Goal: Task Accomplishment & Management: Manage account settings

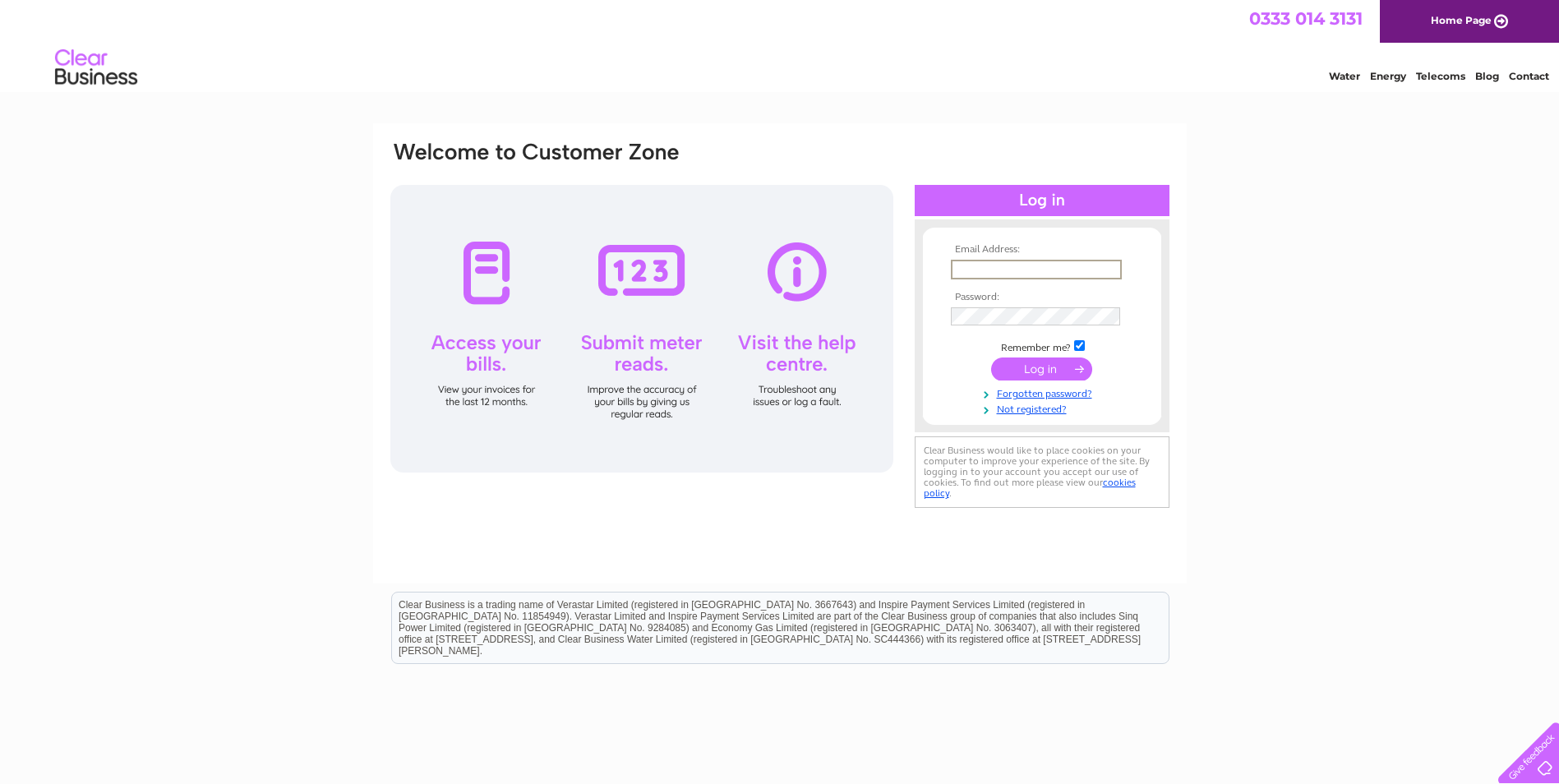
click at [1013, 270] on input "text" at bounding box center [1036, 270] width 171 height 20
paste input "Yvette.Marsden@gap.uk.com"
type input "Yvette.Marsden@gap.uk.com"
click at [1025, 373] on input "submit" at bounding box center [1041, 369] width 101 height 23
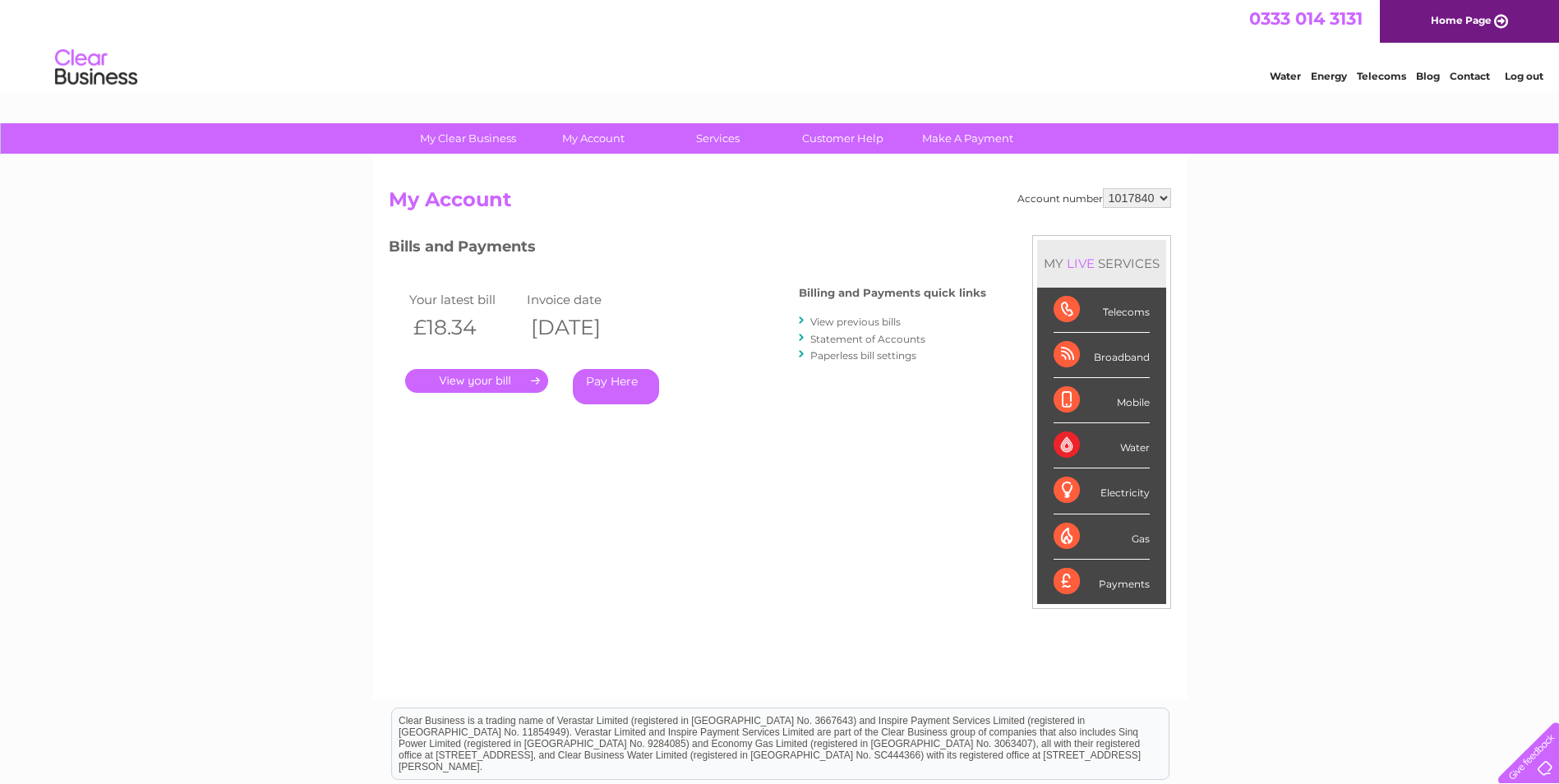
click at [1136, 196] on select "1017840 1018692 1054771 1066257" at bounding box center [1136, 198] width 68 height 20
select select "1018692"
click at [1102, 189] on select "1017840 1018692 1054771 1066257" at bounding box center [1136, 198] width 68 height 20
click at [437, 385] on link "." at bounding box center [476, 380] width 143 height 24
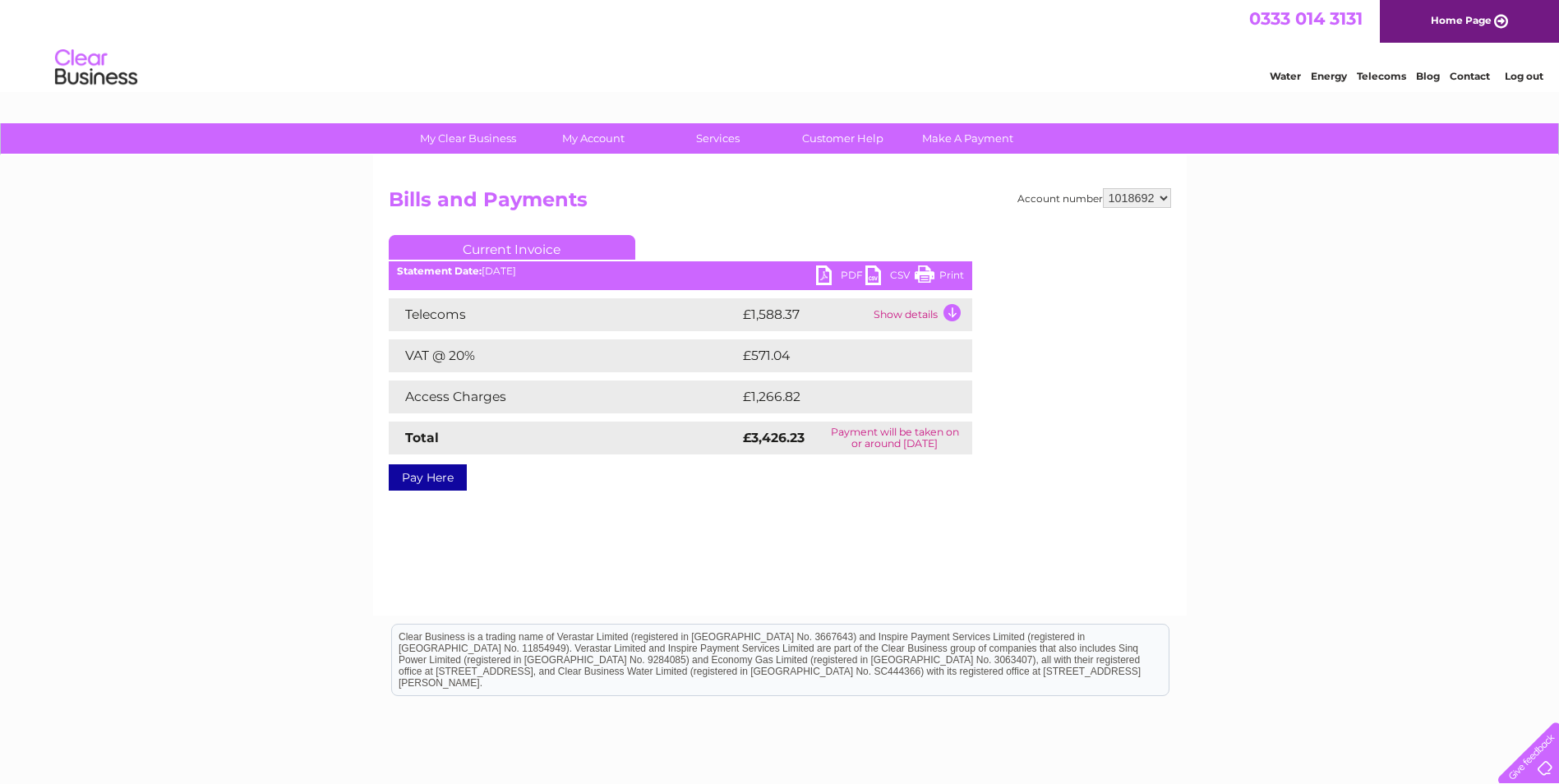
click at [847, 276] on link "PDF" at bounding box center [841, 277] width 50 height 24
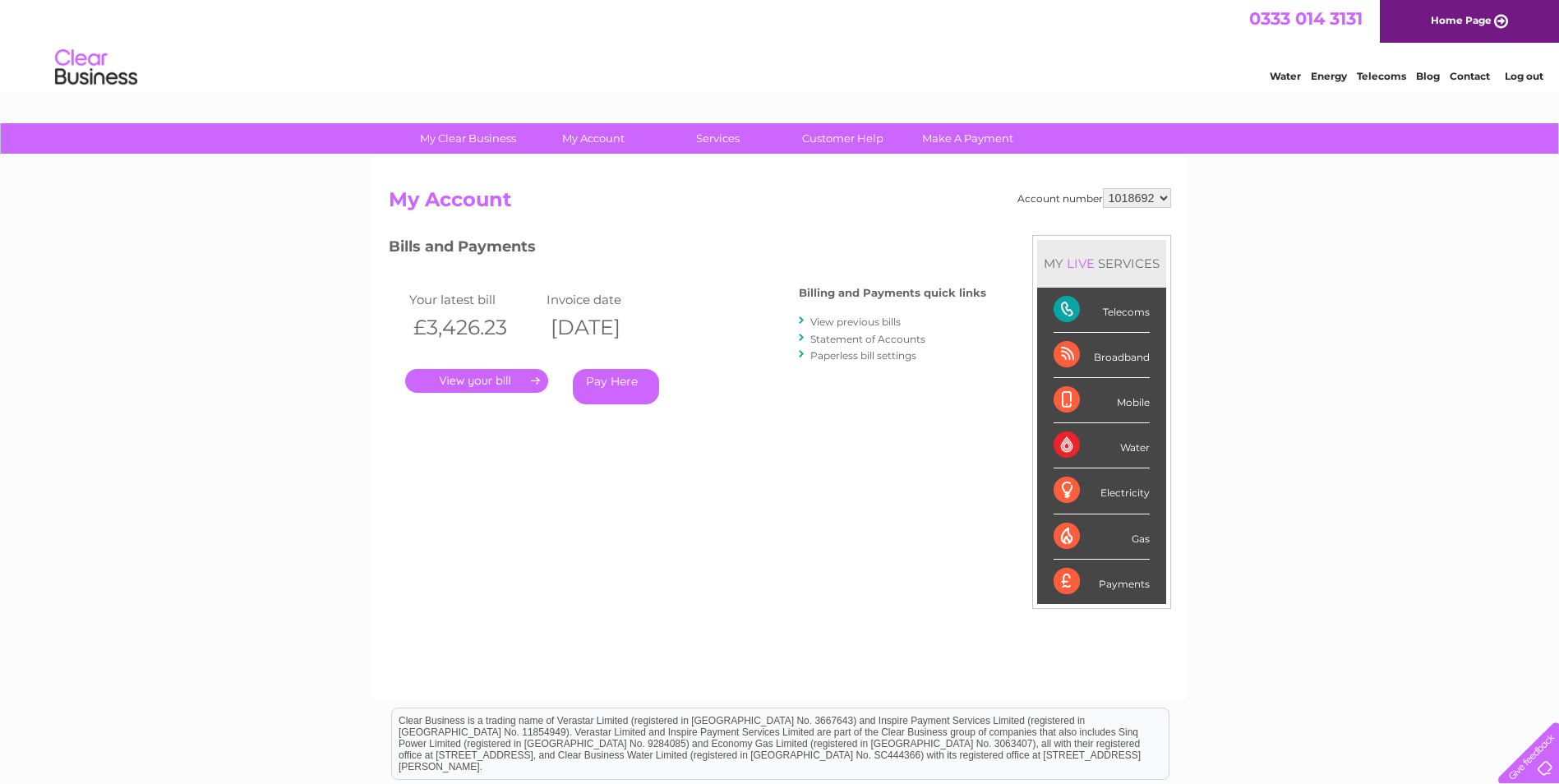
click at [1136, 205] on select "1017840 1018692 1054771 1066257" at bounding box center [1136, 198] width 68 height 20
select select "1054771"
click at [1102, 189] on select "1017840 1018692 1054771 1066257" at bounding box center [1136, 198] width 68 height 20
click at [466, 382] on link "." at bounding box center [476, 380] width 143 height 24
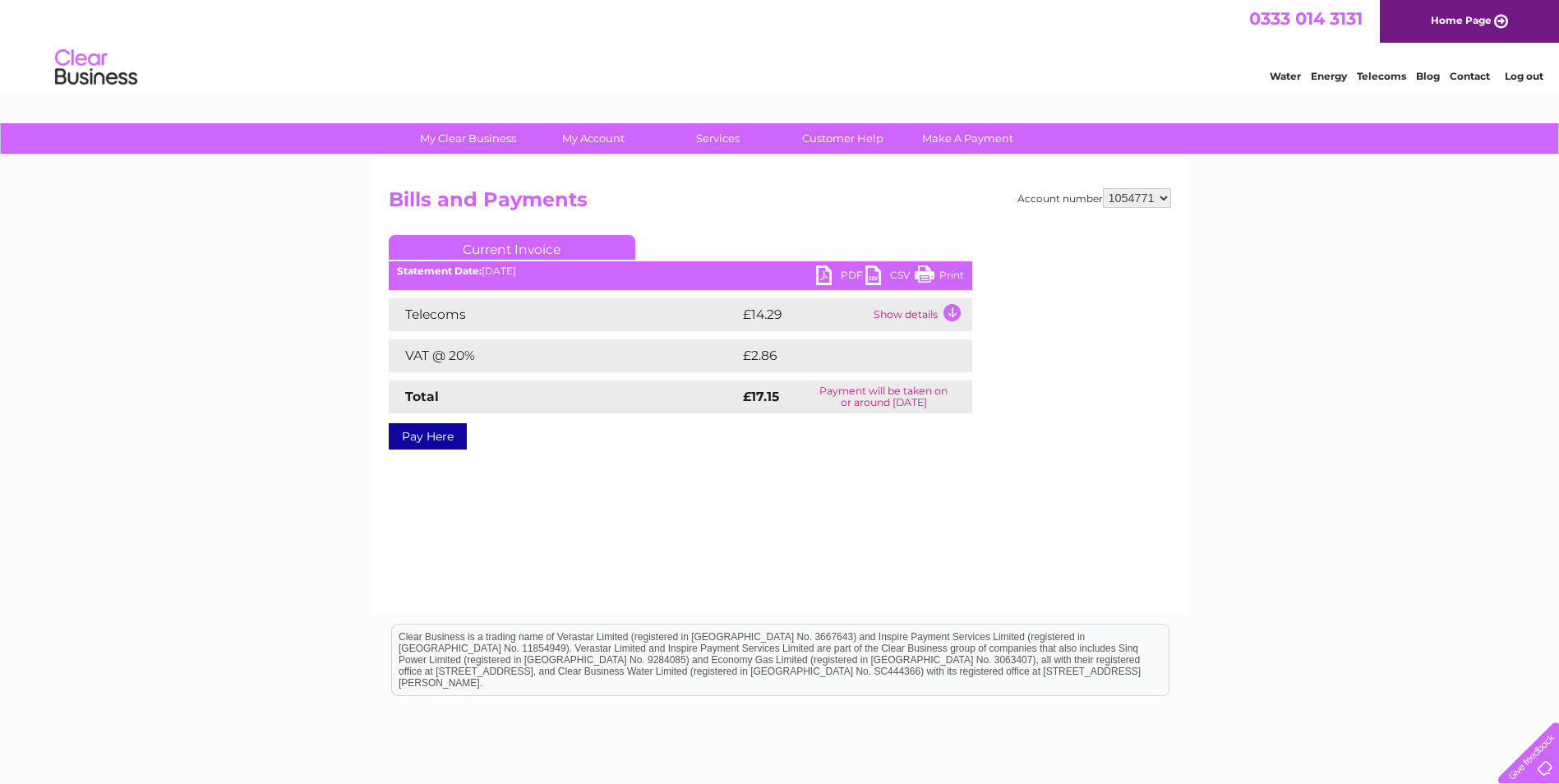
click at [850, 274] on link "PDF" at bounding box center [841, 277] width 50 height 24
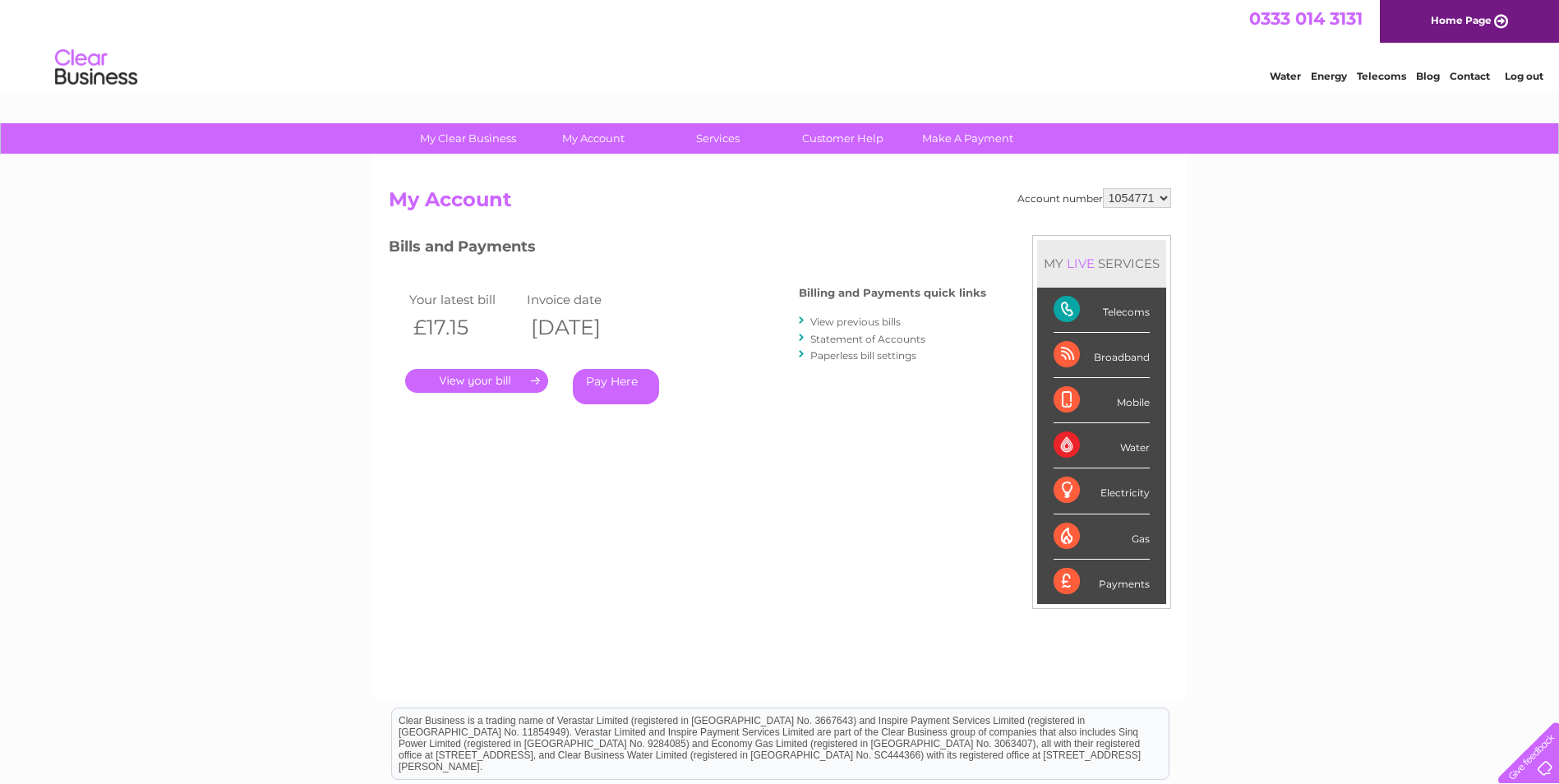
click at [1155, 197] on select "1017840 1018692 1054771 1066257" at bounding box center [1136, 198] width 68 height 20
select select "1066257"
click at [1102, 189] on select "1017840 1018692 1054771 1066257" at bounding box center [1136, 198] width 68 height 20
click at [1160, 198] on select "1017840 1018692 1054771 1066257" at bounding box center [1136, 198] width 68 height 20
select select "1017840"
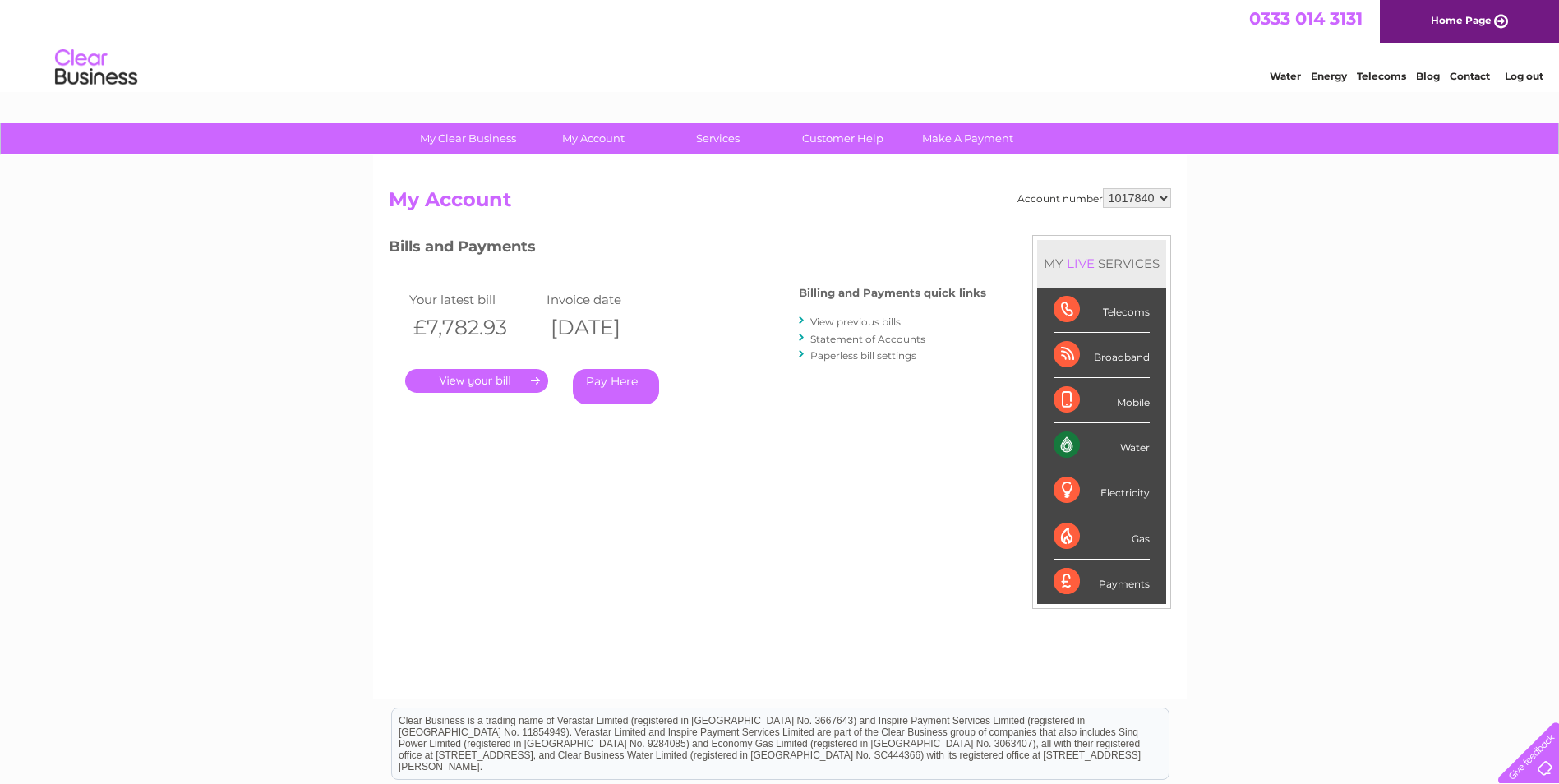
click at [1102, 189] on select "1017840 1018692 1054771 1066257" at bounding box center [1136, 198] width 68 height 20
click at [1523, 78] on link "Log out" at bounding box center [1523, 75] width 39 height 12
